Goal: Information Seeking & Learning: Learn about a topic

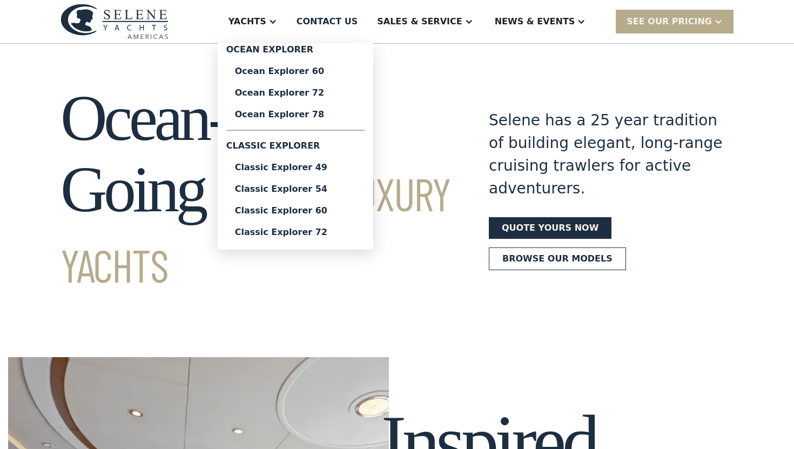
click at [323, 173] on link "Classic Explorer 49" at bounding box center [295, 168] width 138 height 22
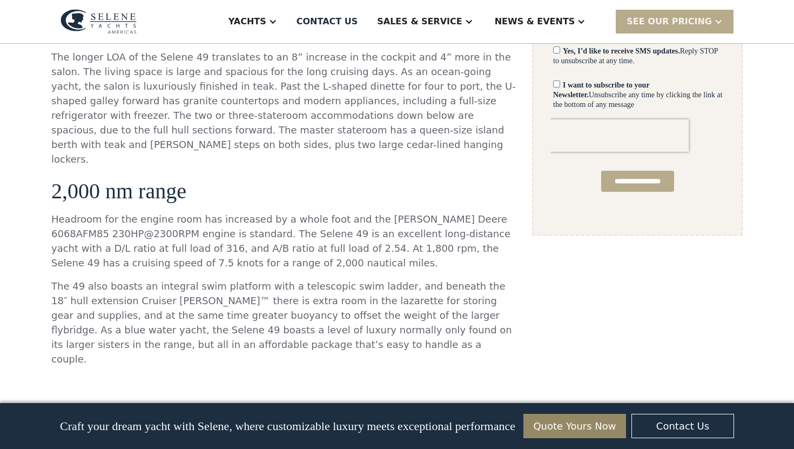
scroll to position [893, 0]
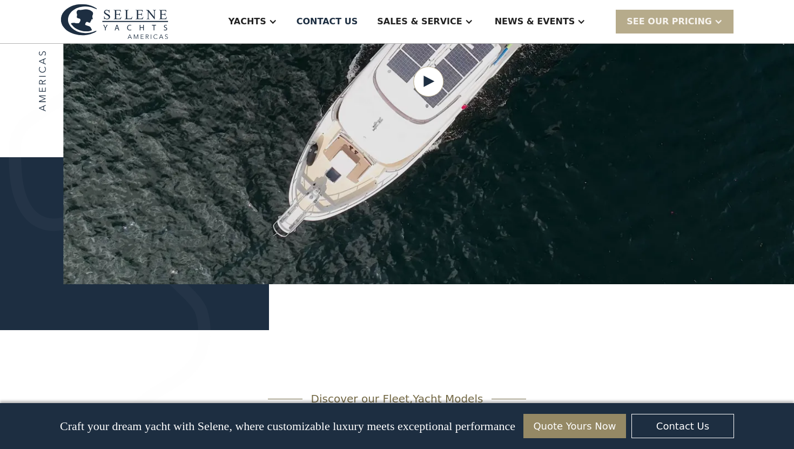
scroll to position [1476, 0]
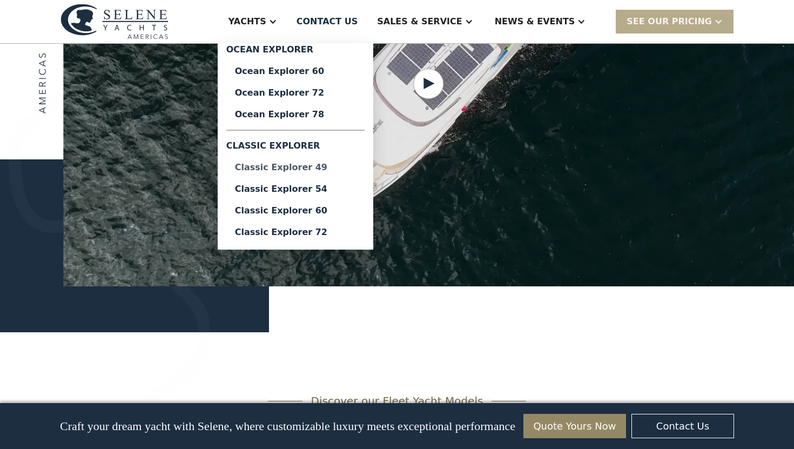
click at [308, 167] on div "Classic Explorer 49" at bounding box center [295, 167] width 121 height 9
